Goal: Task Accomplishment & Management: Complete application form

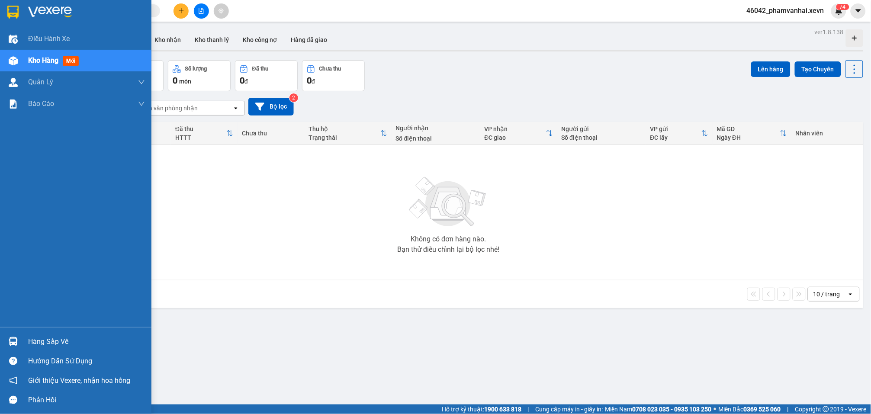
click at [19, 333] on div "Hàng sắp về" at bounding box center [75, 341] width 151 height 19
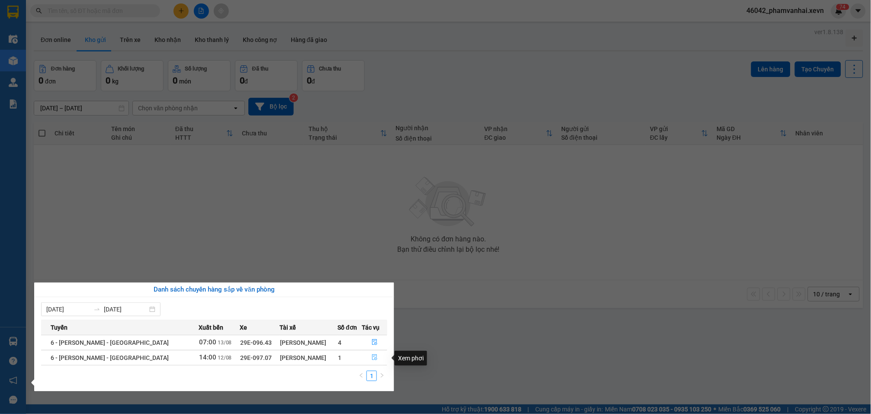
click at [368, 363] on button "button" at bounding box center [374, 358] width 25 height 14
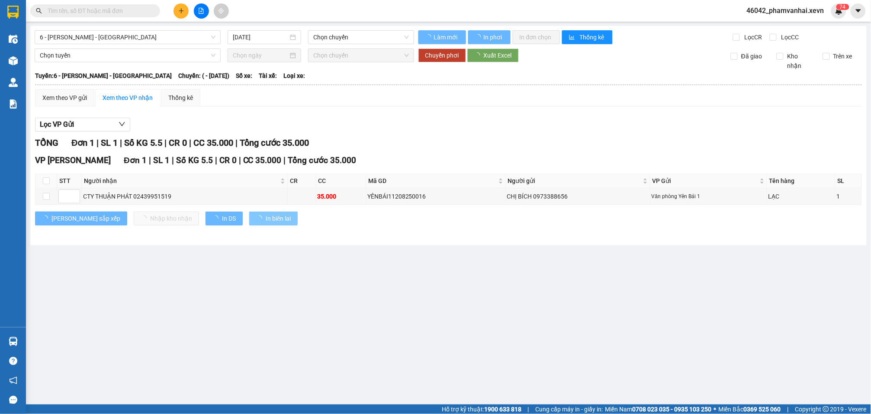
type input "[DATE]"
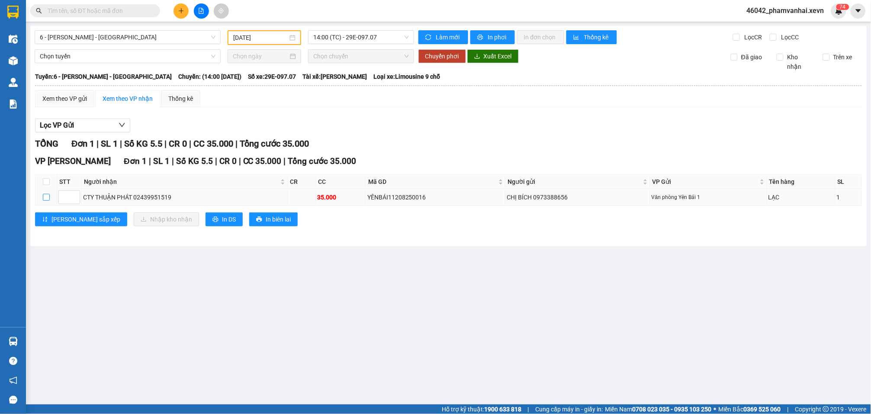
click at [48, 194] on input "checkbox" at bounding box center [46, 197] width 7 height 7
checkbox input "true"
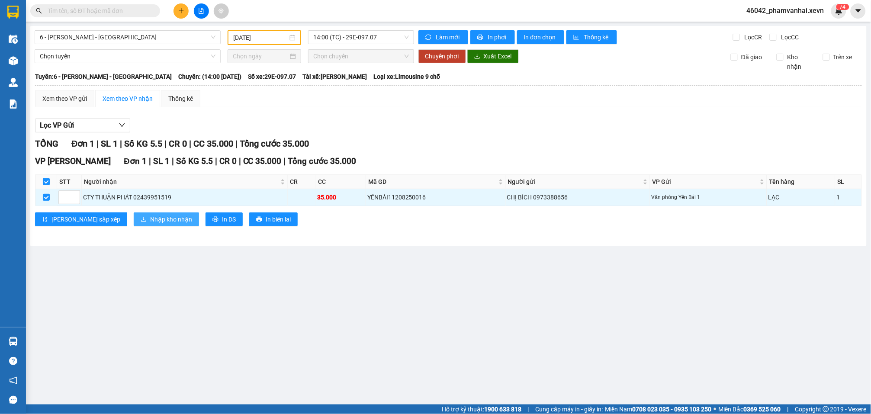
click at [150, 215] on span "Nhập kho nhận" at bounding box center [171, 220] width 42 height 10
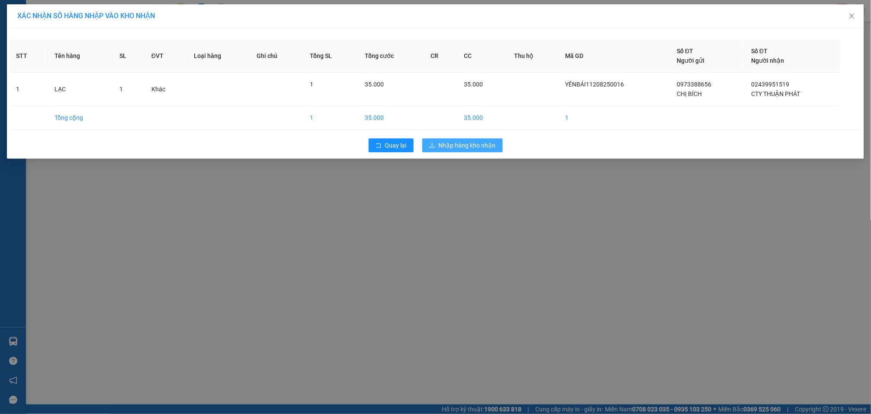
click at [471, 145] on span "Nhập hàng kho nhận" at bounding box center [467, 146] width 57 height 10
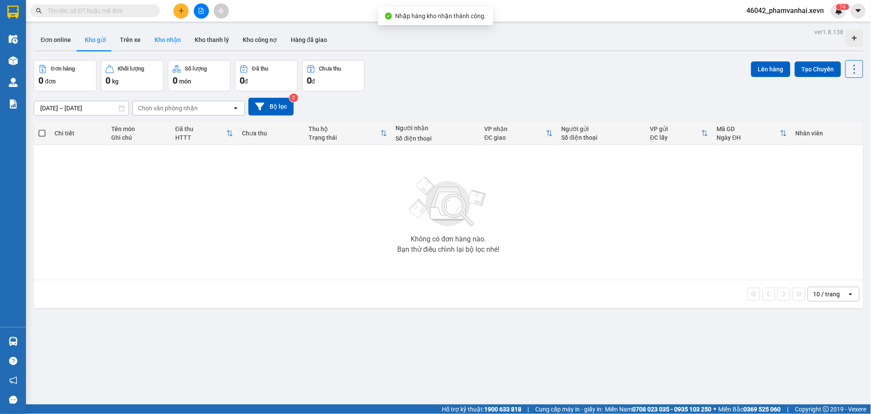
click at [159, 46] on button "Kho nhận" at bounding box center [167, 39] width 40 height 21
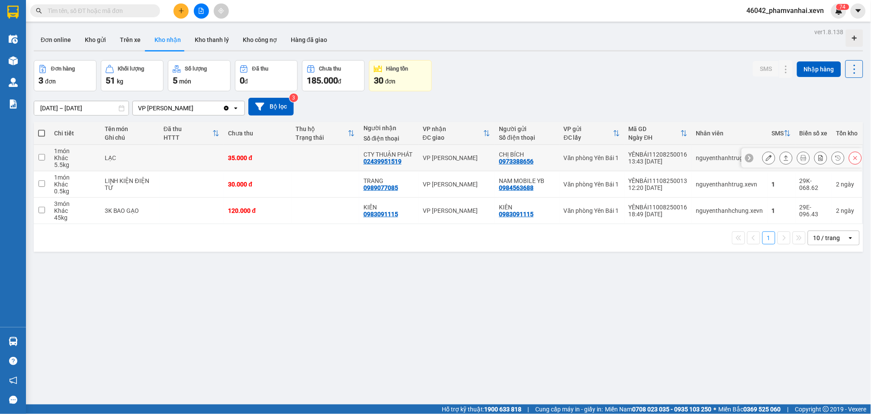
click at [783, 156] on icon at bounding box center [786, 158] width 6 height 6
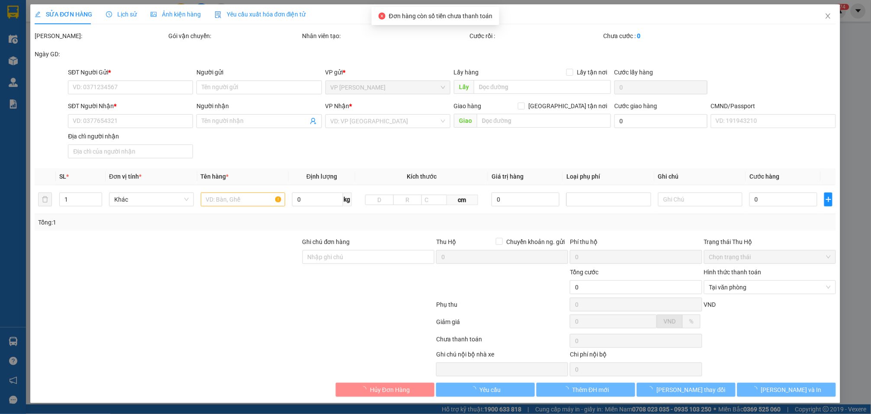
type input "0973388656"
type input "CHỊ BÍCH"
type input "02439951519"
type input "CTY THUẬN PHÁT"
type input "C"
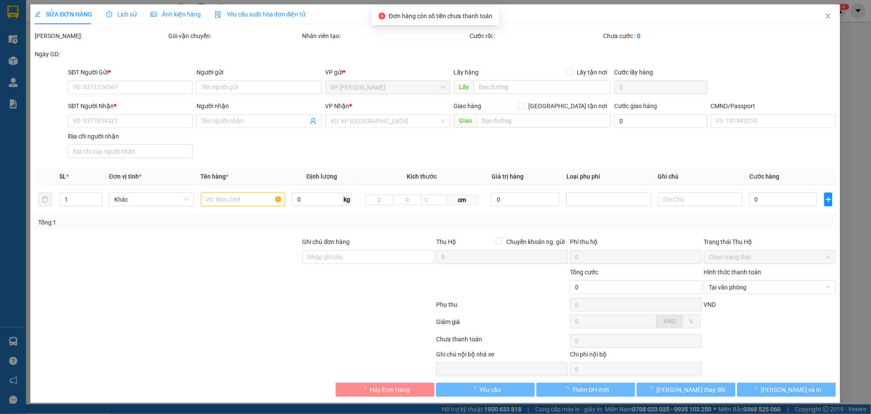
type input "35.000"
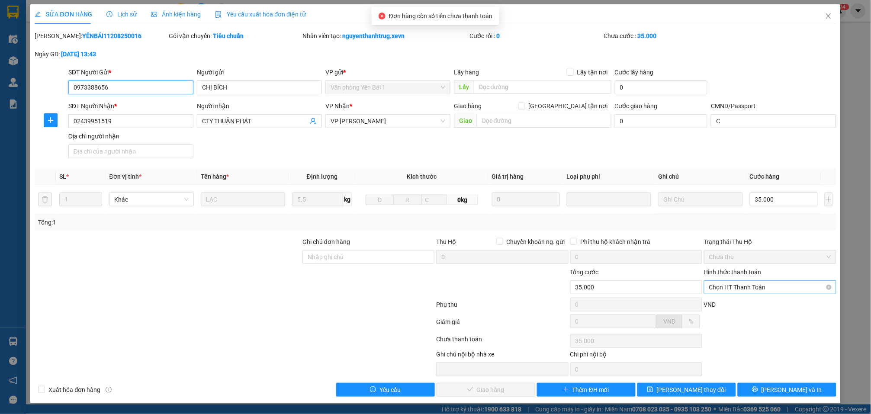
click at [754, 282] on span "Chọn HT Thanh Toán" at bounding box center [770, 287] width 122 height 13
click at [747, 305] on div "Tại văn phòng" at bounding box center [763, 306] width 120 height 10
type input "0"
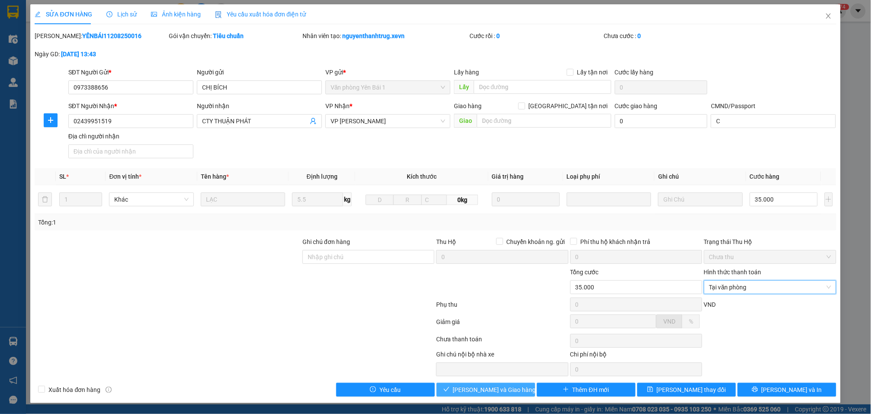
click at [500, 389] on span "[PERSON_NAME] và Giao hàng" at bounding box center [494, 390] width 83 height 10
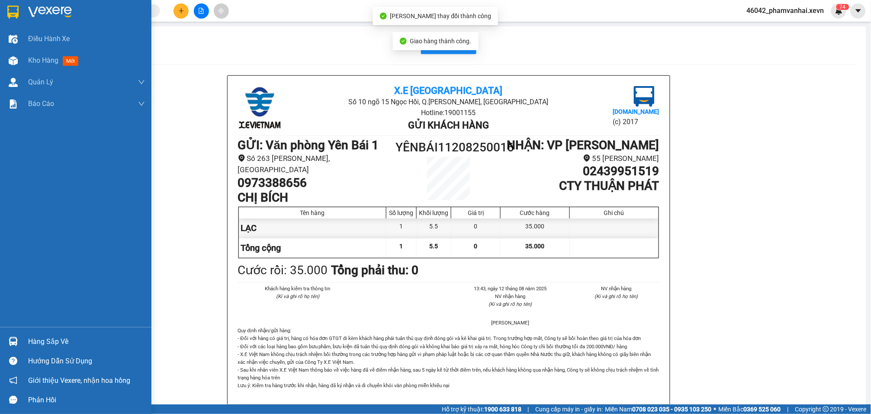
click at [14, 18] on div at bounding box center [13, 11] width 15 height 15
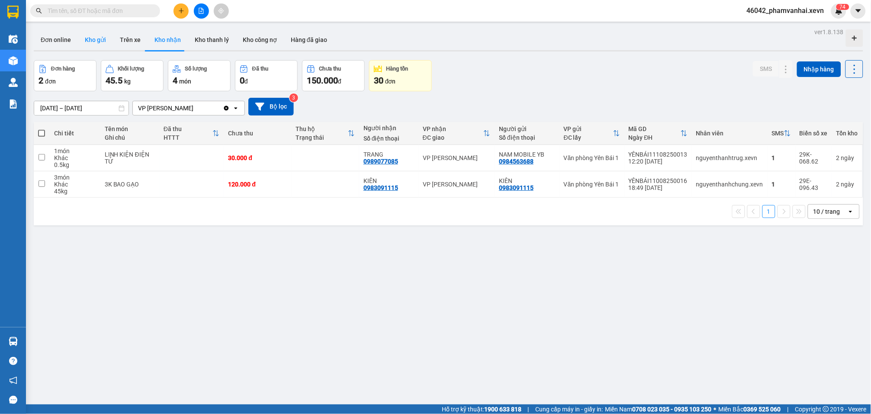
click at [93, 42] on button "Kho gửi" at bounding box center [95, 39] width 35 height 21
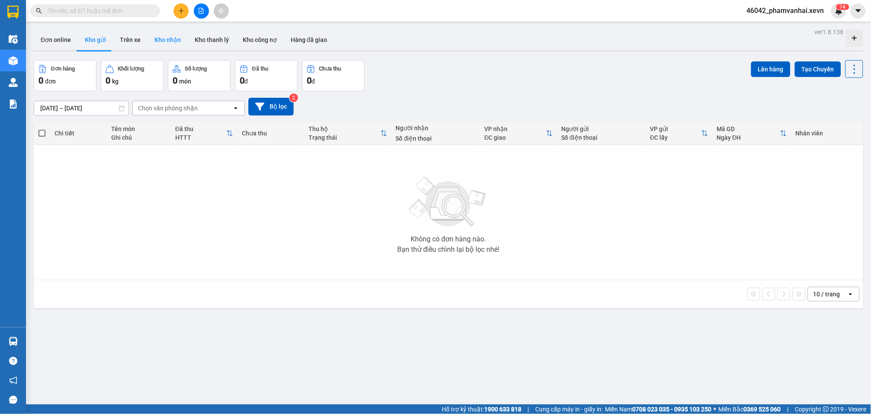
click at [156, 46] on button "Kho nhận" at bounding box center [167, 39] width 40 height 21
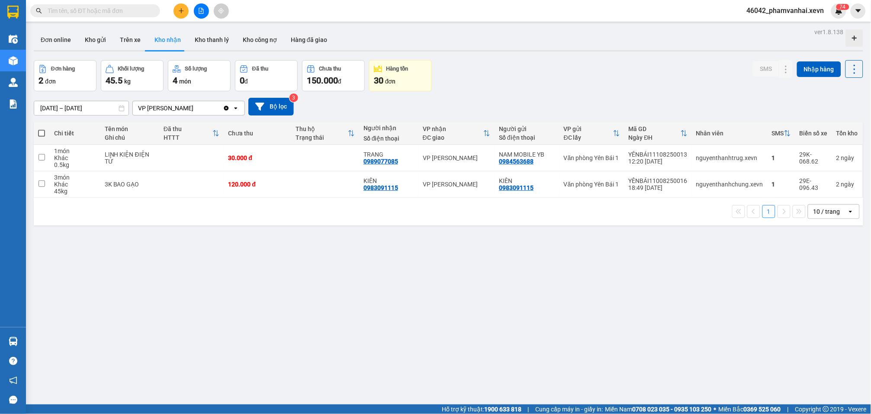
click at [41, 109] on input "[DATE] – [DATE]" at bounding box center [81, 108] width 94 height 14
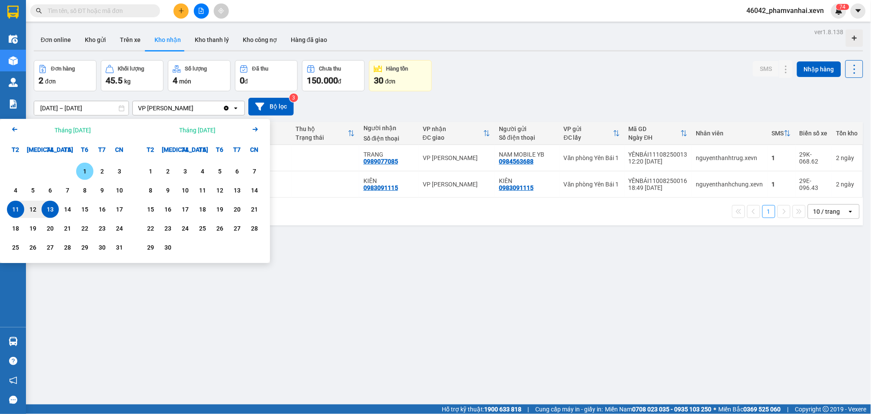
click at [80, 170] on div "1" at bounding box center [85, 171] width 12 height 10
click at [51, 211] on div "13" at bounding box center [50, 209] width 12 height 10
type input "[DATE] – [DATE]"
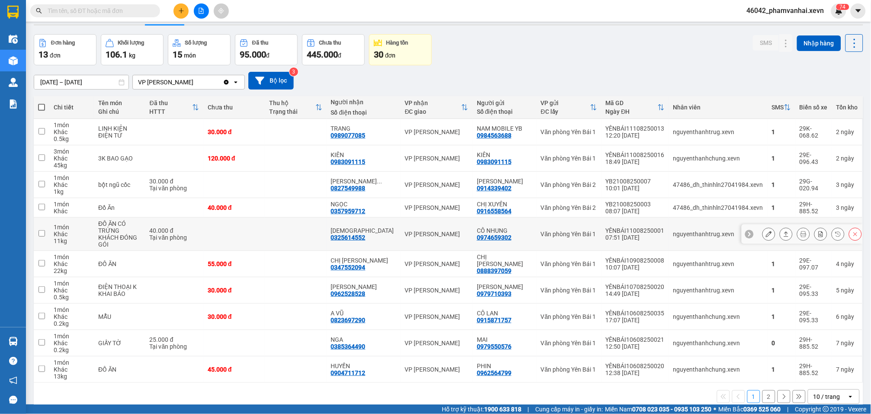
scroll to position [41, 0]
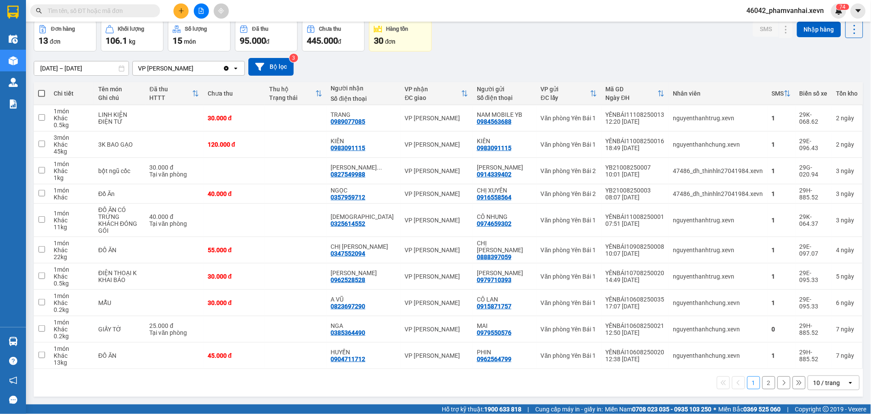
click at [142, 7] on input "text" at bounding box center [99, 11] width 102 height 10
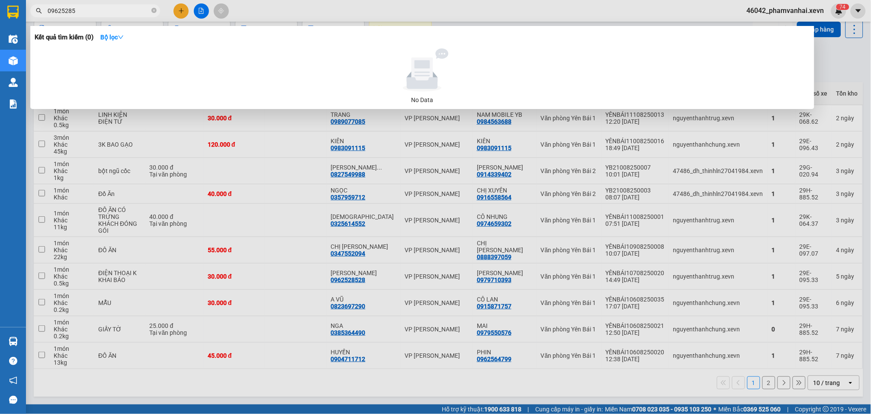
type input "0962528"
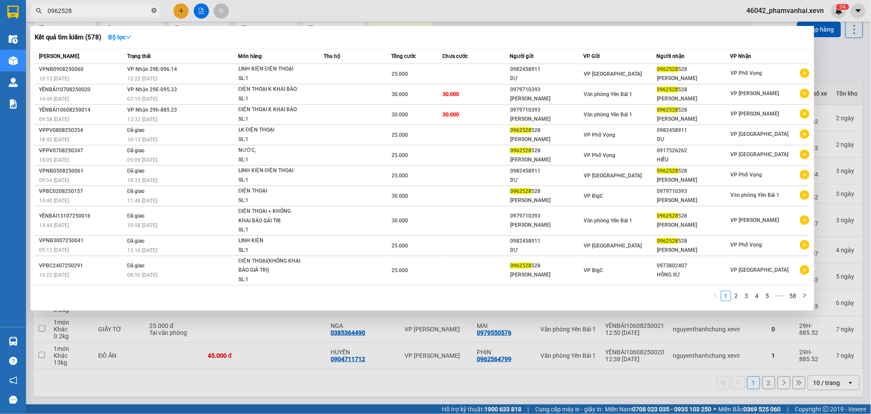
click at [155, 10] on icon "close-circle" at bounding box center [153, 10] width 5 height 5
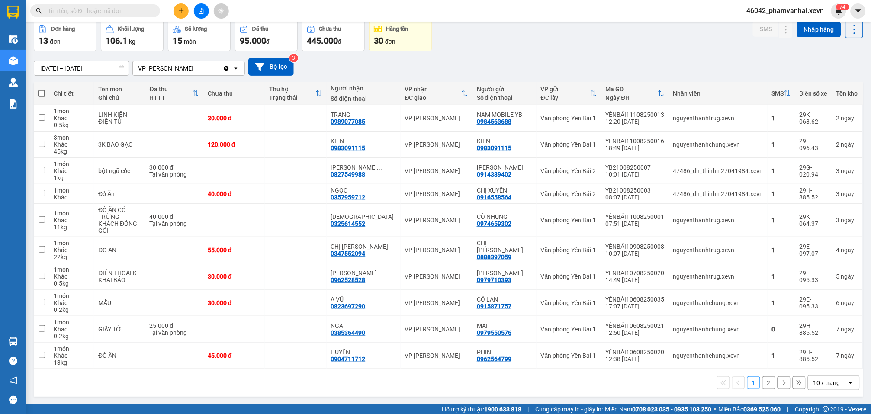
click at [826, 387] on div "10 / trang" at bounding box center [827, 383] width 39 height 14
click at [823, 331] on span "50 / trang" at bounding box center [820, 334] width 28 height 9
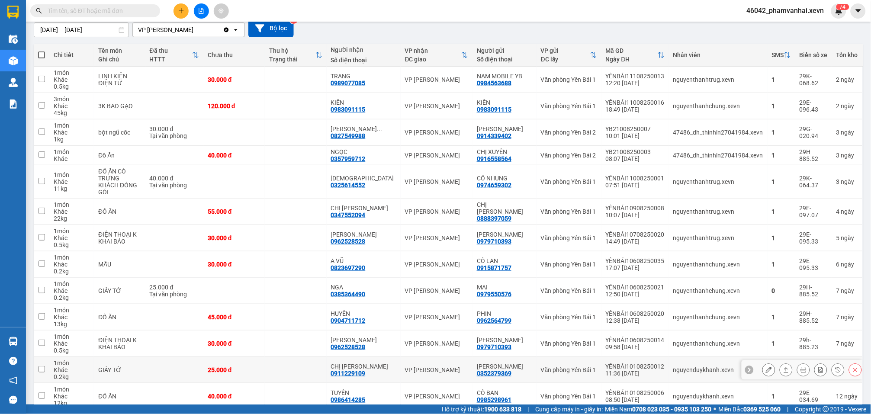
scroll to position [0, 0]
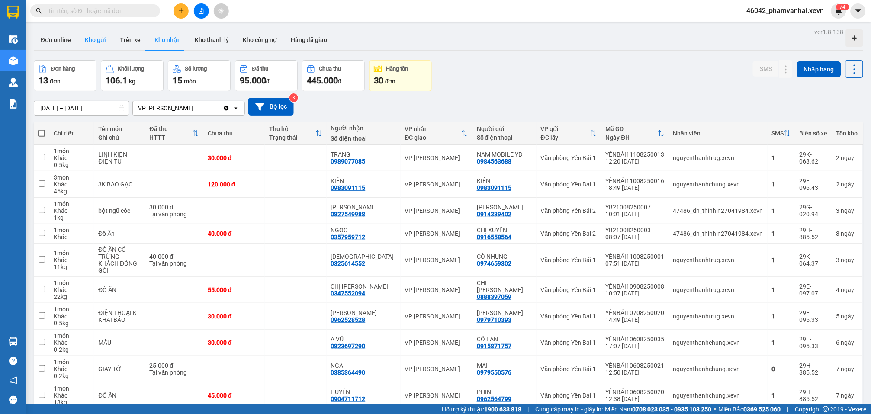
click at [94, 38] on button "Kho gửi" at bounding box center [95, 39] width 35 height 21
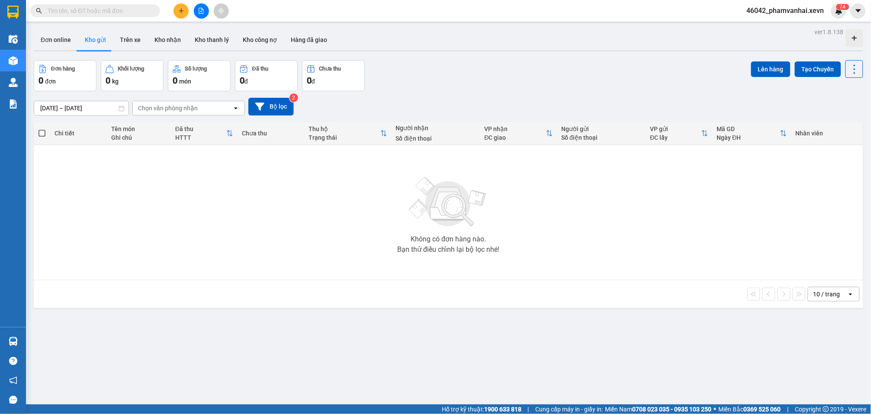
click at [92, 13] on input "text" at bounding box center [99, 11] width 102 height 10
click at [179, 14] on button at bounding box center [180, 10] width 15 height 15
click at [196, 29] on div "Tạo đơn hàng" at bounding box center [215, 32] width 38 height 10
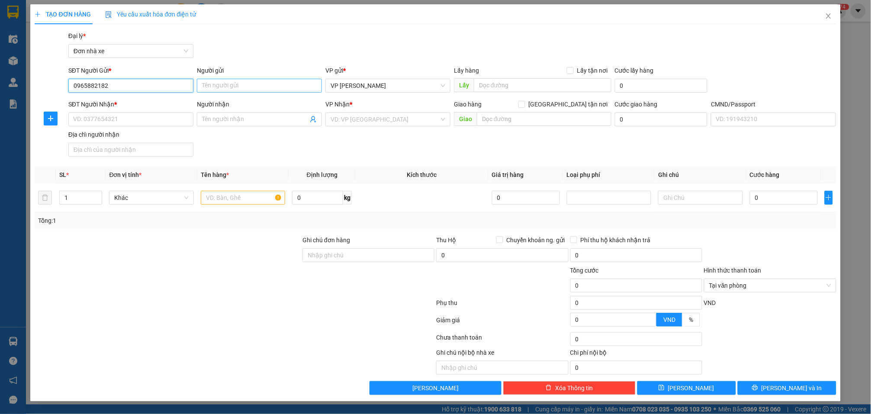
type input "0965882182"
click at [212, 87] on input "Người gửi" at bounding box center [259, 86] width 125 height 14
type input "a"
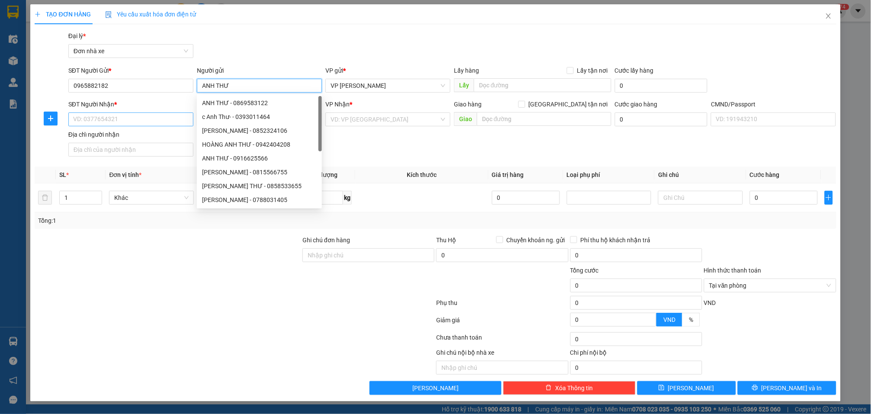
type input "ANH THƯ"
click at [128, 120] on input "SĐT Người Nhận *" at bounding box center [130, 119] width 125 height 14
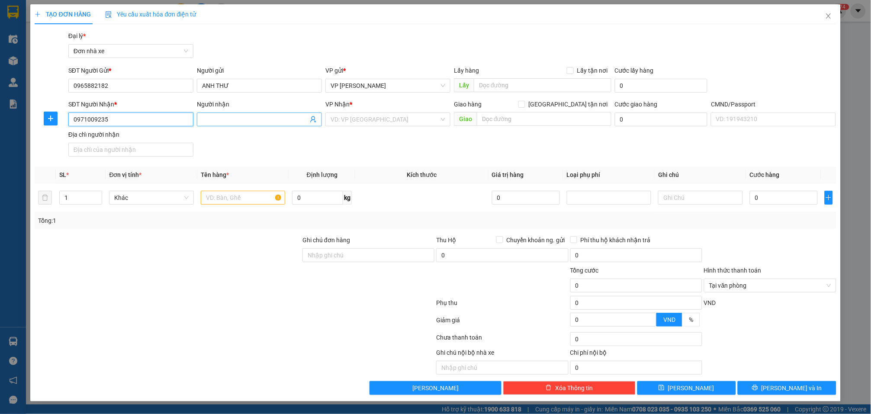
type input "0971009235"
drag, startPoint x: 252, startPoint y: 115, endPoint x: 286, endPoint y: 60, distance: 65.6
click at [252, 116] on input "Người nhận" at bounding box center [255, 120] width 106 height 10
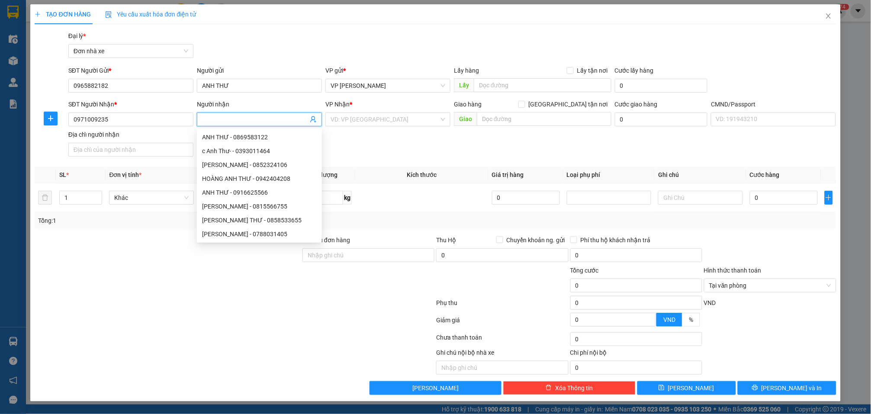
type input "D"
type input "Đ"
type input "D"
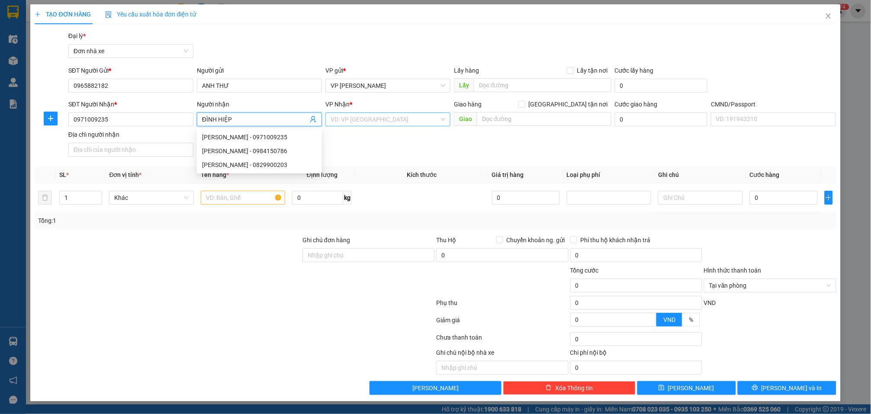
type input "ĐÌNH HIỆP"
click at [355, 120] on input "search" at bounding box center [384, 119] width 109 height 13
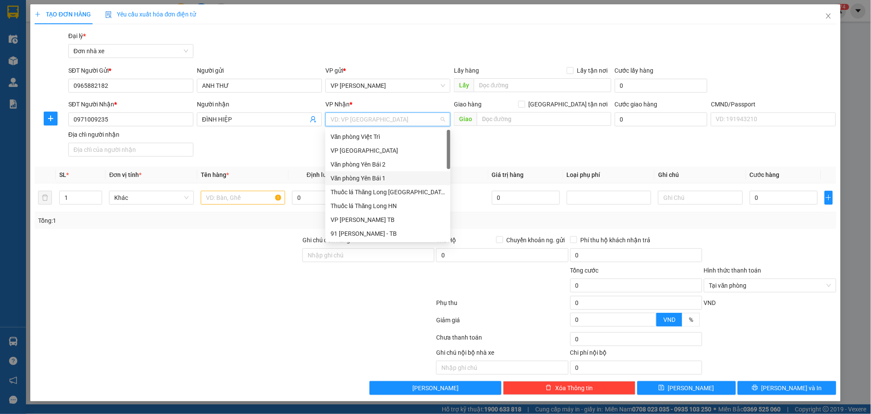
click at [371, 174] on div "Văn phòng Yên Bái 1" at bounding box center [387, 178] width 115 height 10
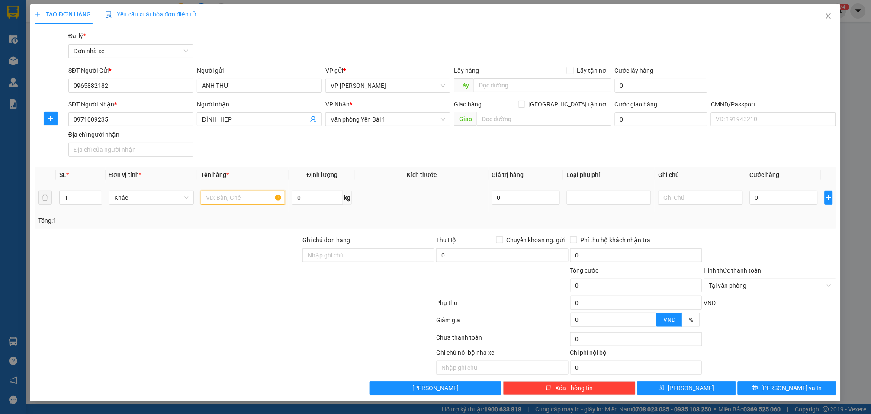
click at [253, 193] on input "text" at bounding box center [243, 198] width 84 height 14
type input "HỒ SƠ"
click at [317, 195] on input "0" at bounding box center [317, 198] width 51 height 14
type input "1"
click at [792, 192] on input "0" at bounding box center [783, 198] width 68 height 14
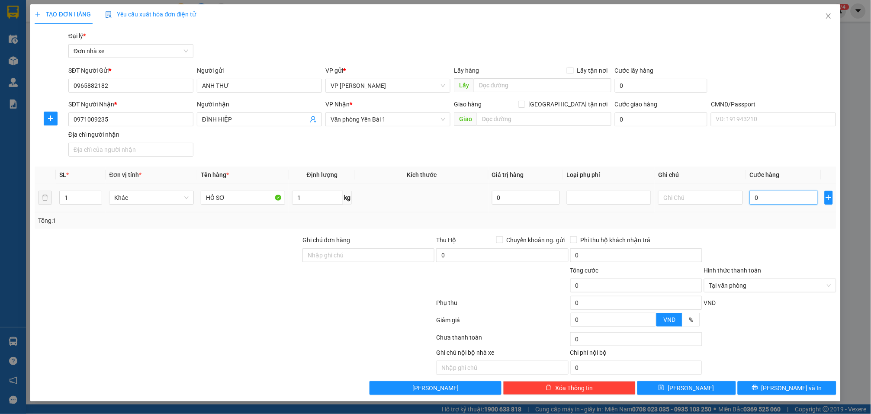
type input "2"
type input "25"
type input "250"
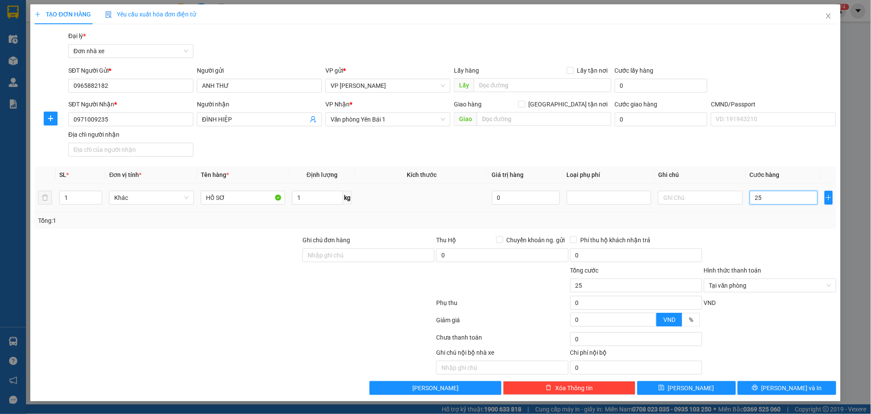
type input "250"
type input "2.500"
type input "25.000"
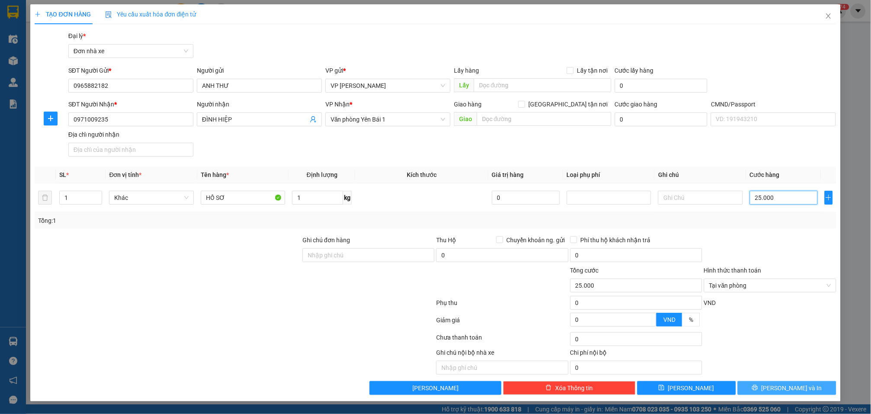
type input "25.000"
click at [767, 385] on button "[PERSON_NAME] và In" at bounding box center [786, 388] width 99 height 14
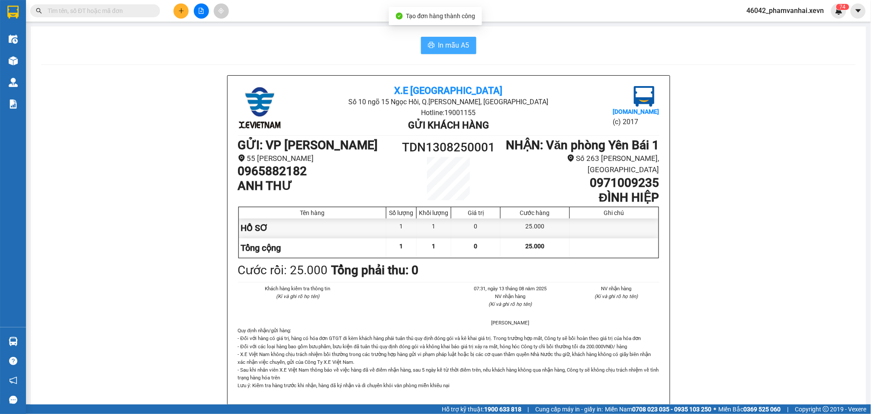
click at [426, 38] on button "In mẫu A5" at bounding box center [448, 45] width 55 height 17
